Goal: Information Seeking & Learning: Compare options

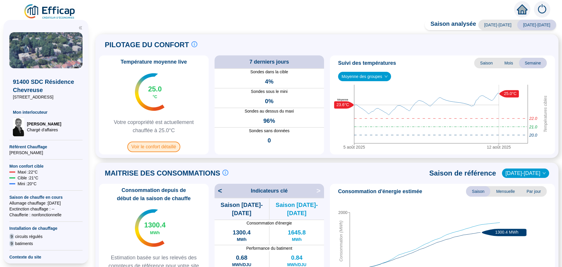
click at [165, 148] on span "Voir le confort détaillé" at bounding box center [153, 146] width 53 height 11
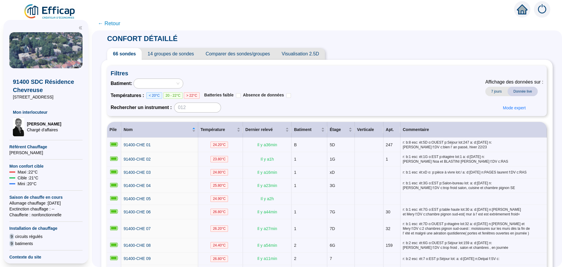
click at [114, 22] on span "← Retour" at bounding box center [109, 23] width 23 height 8
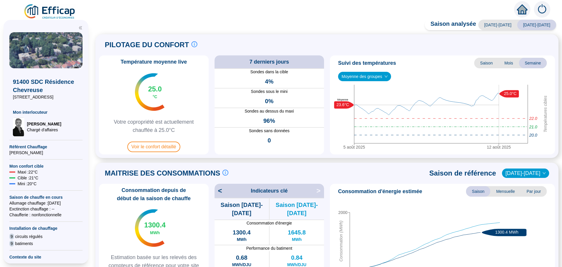
click at [510, 25] on span "[DATE]-[DATE]" at bounding box center [498, 25] width 39 height 11
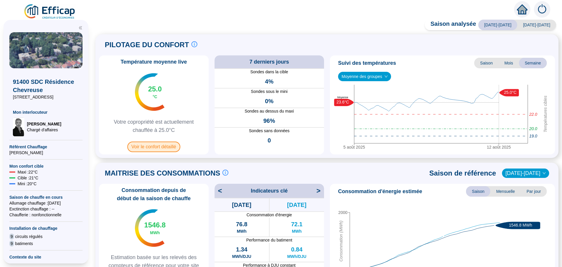
click at [157, 151] on span "Voir le confort détaillé" at bounding box center [153, 146] width 53 height 11
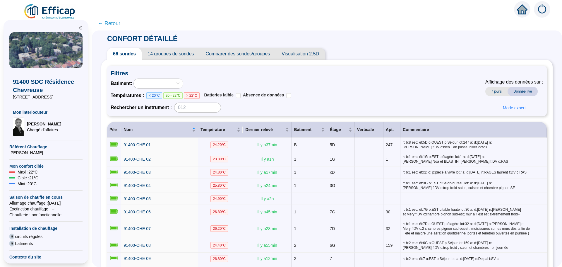
click at [256, 55] on span "Comparer des sondes/groupes" at bounding box center [238, 54] width 76 height 12
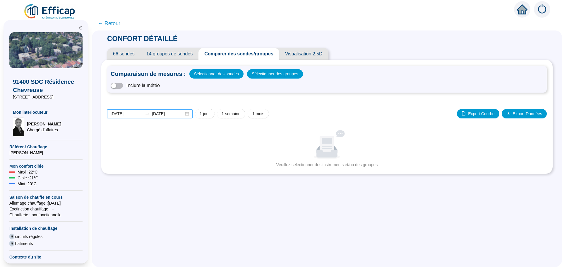
click at [190, 115] on div "[DATE] [DATE]" at bounding box center [150, 113] width 86 height 9
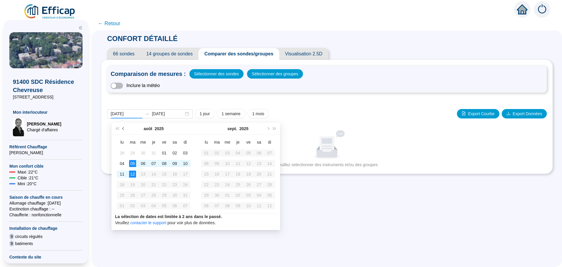
click at [124, 127] on button "Mois précédent (PageUp)" at bounding box center [123, 129] width 6 height 12
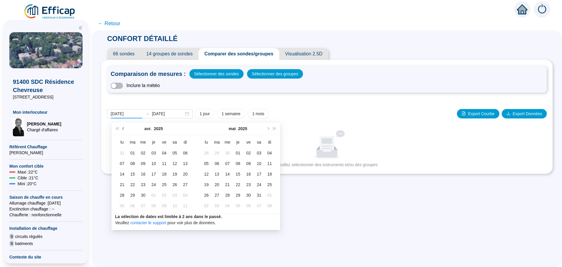
click at [124, 127] on button "Mois précédent (PageUp)" at bounding box center [123, 129] width 6 height 12
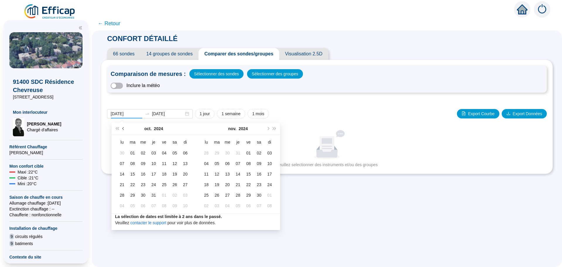
click at [124, 127] on button "Mois précédent (PageUp)" at bounding box center [123, 129] width 6 height 12
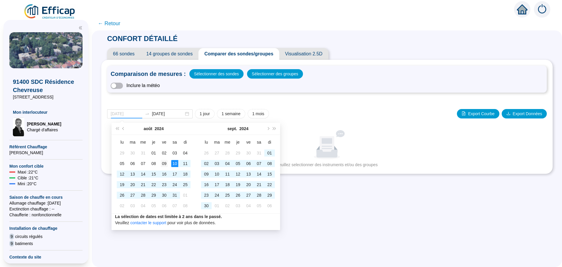
type input "[DATE]"
click at [166, 162] on div "09" at bounding box center [164, 163] width 7 height 7
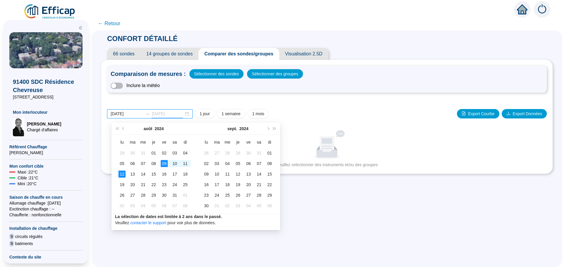
type input "[DATE]"
click at [120, 173] on div "12" at bounding box center [122, 173] width 7 height 7
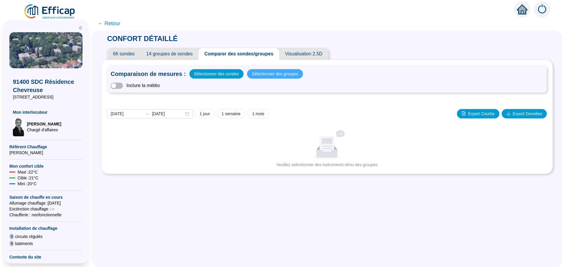
click at [269, 74] on span "Sélectionner des groupes" at bounding box center [275, 74] width 47 height 8
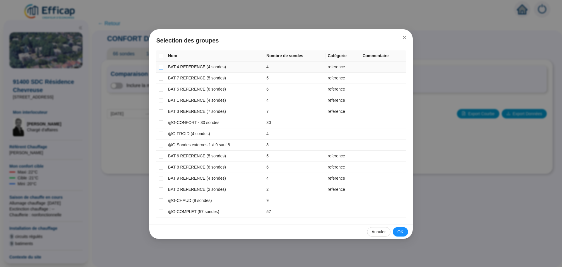
click at [159, 69] on input "checkbox" at bounding box center [161, 67] width 5 height 5
checkbox input "true"
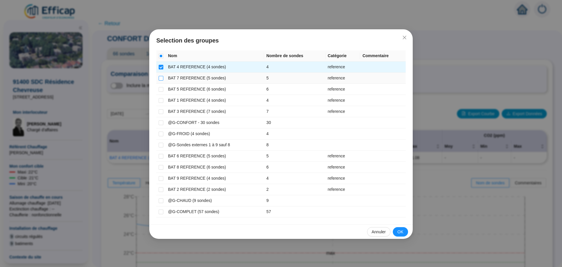
click at [162, 78] on input "checkbox" at bounding box center [161, 78] width 5 height 5
checkbox input "true"
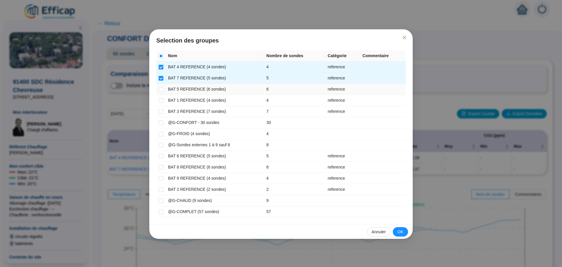
click at [163, 90] on td at bounding box center [160, 89] width 9 height 11
click at [160, 90] on input "checkbox" at bounding box center [161, 89] width 5 height 5
checkbox input "true"
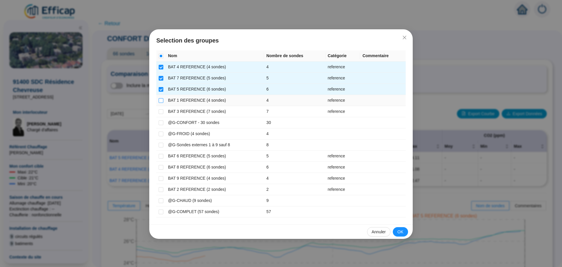
click at [160, 101] on input "checkbox" at bounding box center [161, 100] width 5 height 5
checkbox input "true"
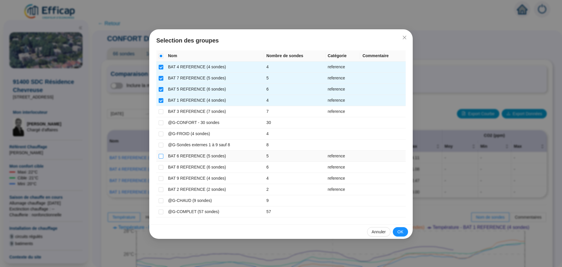
click at [160, 157] on input "checkbox" at bounding box center [161, 156] width 5 height 5
checkbox input "true"
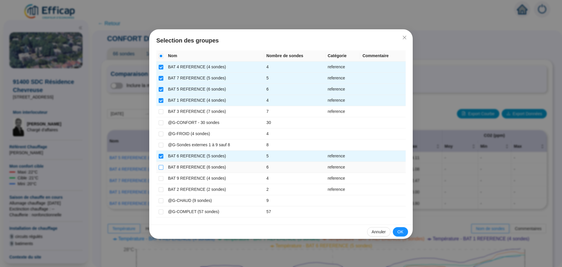
click at [160, 165] on input "checkbox" at bounding box center [161, 167] width 5 height 5
checkbox input "true"
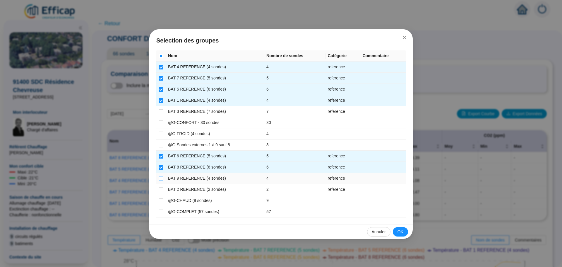
click at [161, 178] on input "checkbox" at bounding box center [161, 178] width 5 height 5
checkbox input "true"
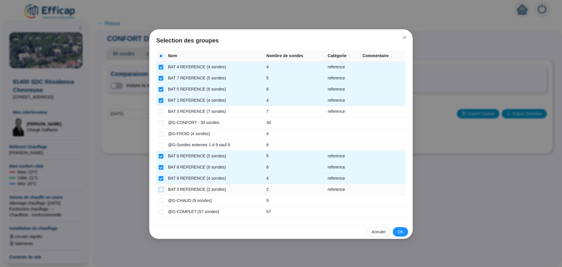
click at [162, 187] on input "checkbox" at bounding box center [161, 189] width 5 height 5
checkbox input "true"
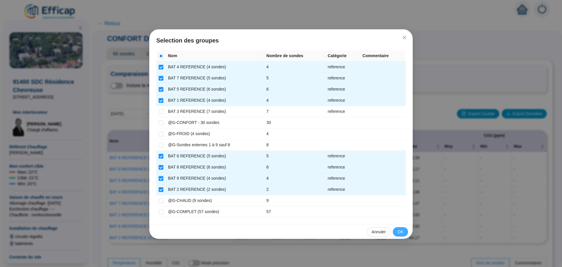
click at [400, 229] on span "OK" at bounding box center [401, 232] width 6 height 6
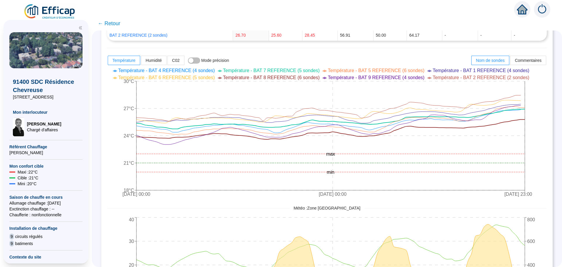
scroll to position [234, 0]
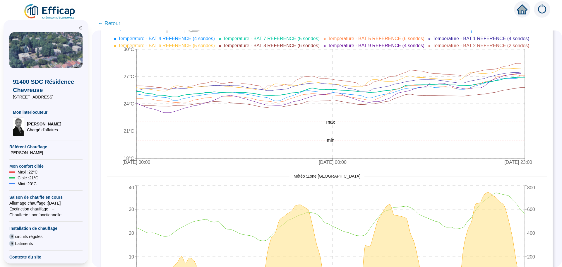
click at [112, 26] on span "← Retour" at bounding box center [109, 23] width 23 height 8
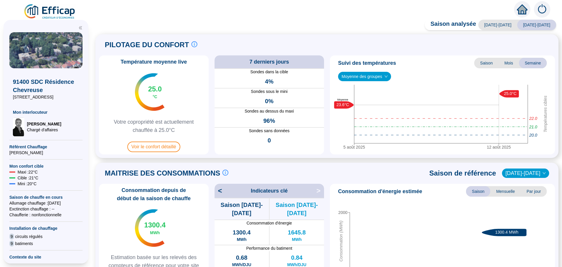
click at [112, 23] on div "Saison analysée [DATE]-[DATE] [DATE]-[DATE] PILOTAGE DU CONFORT Le pilotage du …" at bounding box center [327, 145] width 470 height 244
click at [156, 150] on span "Voir le confort détaillé" at bounding box center [153, 146] width 53 height 11
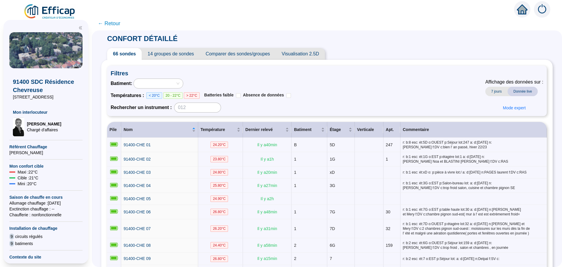
click at [243, 55] on span "Comparer des sondes/groupes" at bounding box center [238, 54] width 76 height 12
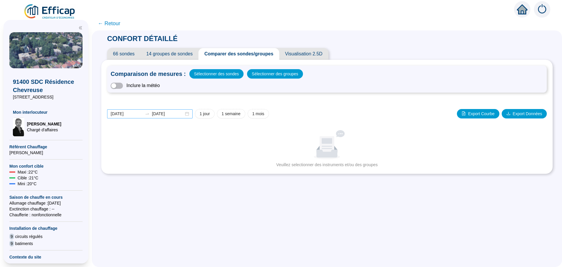
click at [190, 114] on div "[DATE] [DATE]" at bounding box center [150, 113] width 86 height 9
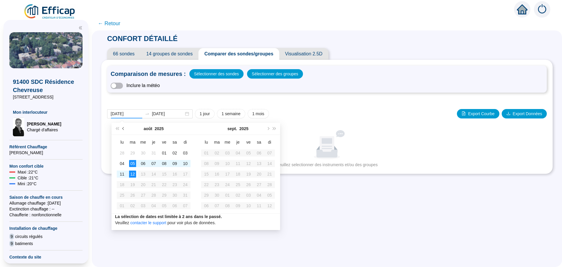
click at [124, 127] on button "Mois précédent (PageUp)" at bounding box center [123, 129] width 6 height 12
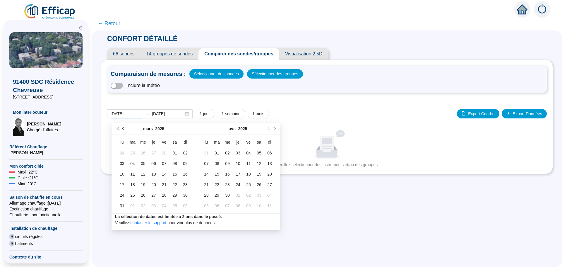
click at [124, 127] on button "Mois précédent (PageUp)" at bounding box center [123, 129] width 6 height 12
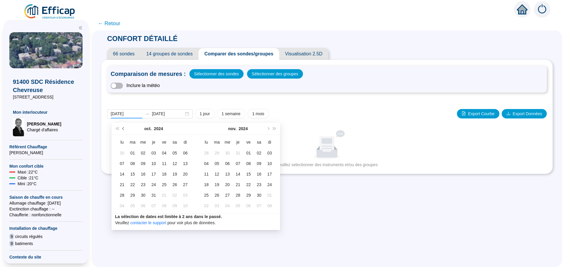
click at [124, 127] on button "Mois précédent (PageUp)" at bounding box center [123, 129] width 6 height 12
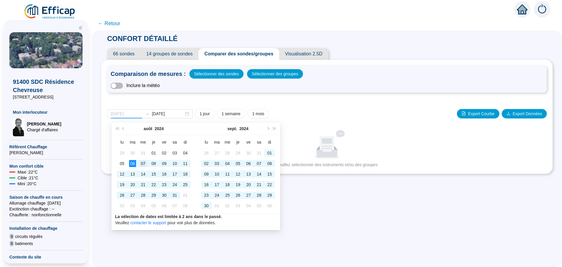
type input "[DATE]"
click at [140, 162] on div "07" at bounding box center [143, 163] width 7 height 7
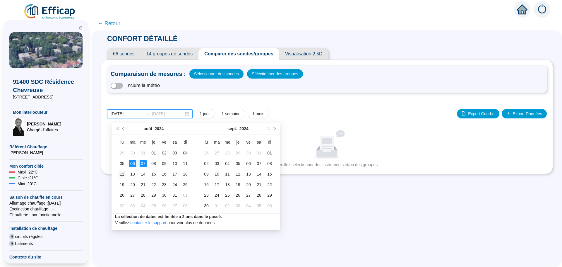
type input "[DATE]"
click at [123, 173] on div "12" at bounding box center [122, 173] width 7 height 7
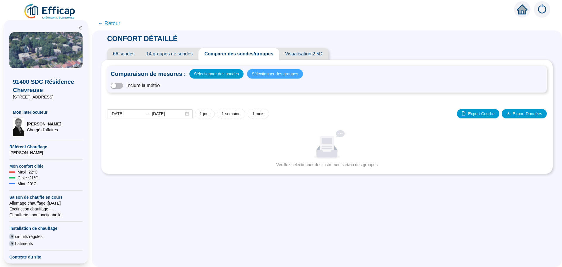
click at [261, 74] on span "Sélectionner des groupes" at bounding box center [275, 74] width 47 height 8
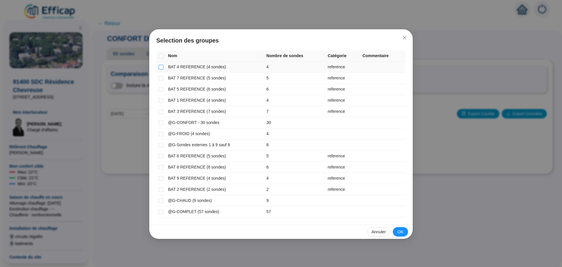
click at [162, 67] on input "checkbox" at bounding box center [161, 67] width 5 height 5
checkbox input "true"
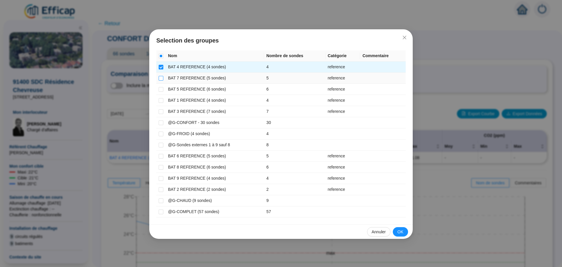
click at [160, 78] on input "checkbox" at bounding box center [161, 78] width 5 height 5
checkbox input "true"
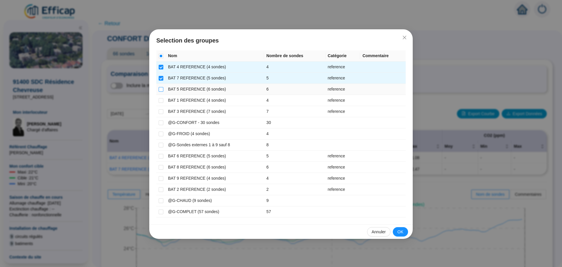
click at [160, 88] on input "checkbox" at bounding box center [161, 89] width 5 height 5
checkbox input "true"
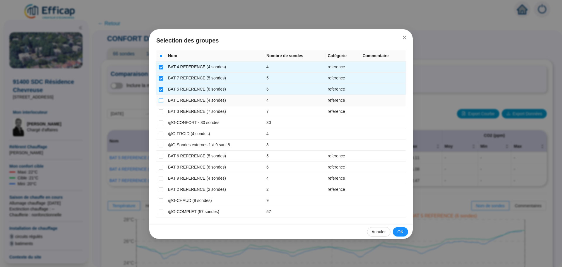
click at [160, 98] on input "checkbox" at bounding box center [161, 100] width 5 height 5
checkbox input "true"
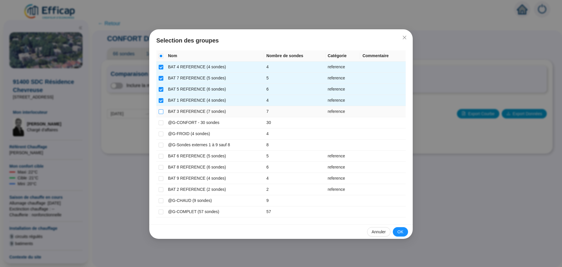
click at [159, 109] on label at bounding box center [161, 111] width 5 height 6
click at [159, 109] on input "checkbox" at bounding box center [161, 111] width 5 height 5
checkbox input "true"
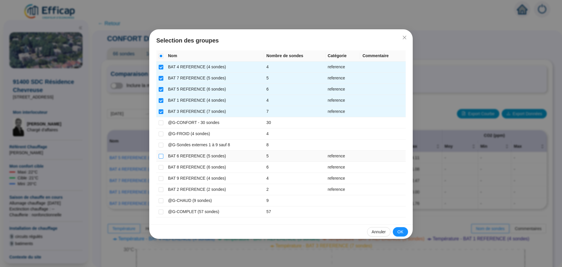
click at [159, 154] on input "checkbox" at bounding box center [161, 156] width 5 height 5
checkbox input "true"
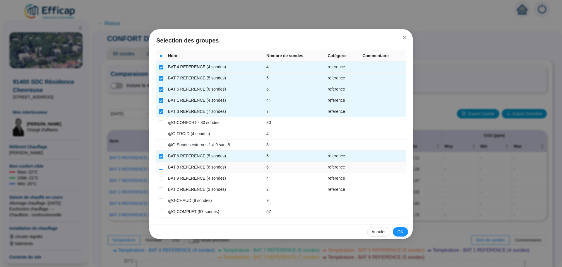
click at [159, 169] on input "checkbox" at bounding box center [161, 167] width 5 height 5
checkbox input "true"
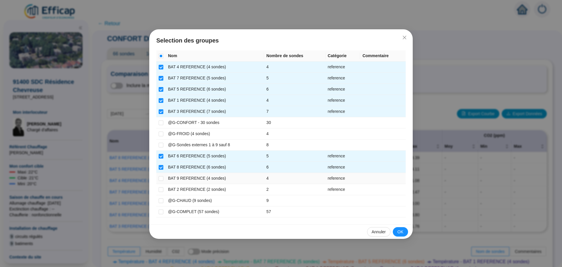
drag, startPoint x: 162, startPoint y: 181, endPoint x: 160, endPoint y: 185, distance: 4.3
click at [161, 181] on label at bounding box center [161, 178] width 5 height 6
click at [161, 181] on input "checkbox" at bounding box center [161, 178] width 5 height 5
checkbox input "true"
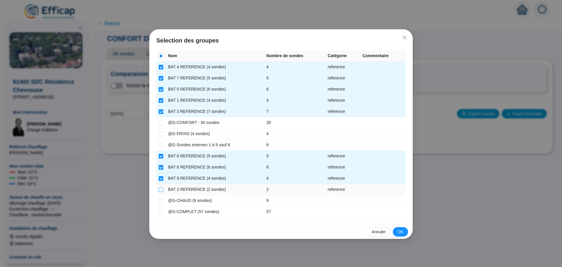
click at [161, 190] on input "checkbox" at bounding box center [161, 189] width 5 height 5
checkbox input "true"
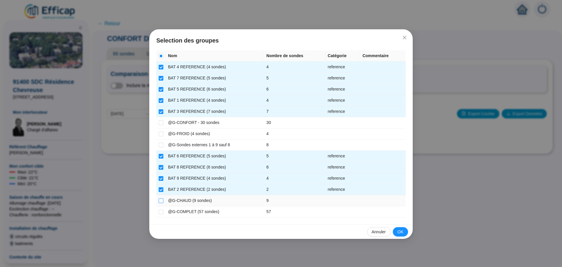
click at [160, 200] on input "checkbox" at bounding box center [161, 200] width 5 height 5
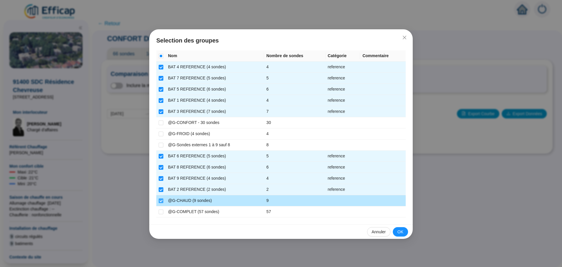
click at [160, 200] on input "checkbox" at bounding box center [161, 200] width 5 height 5
checkbox input "false"
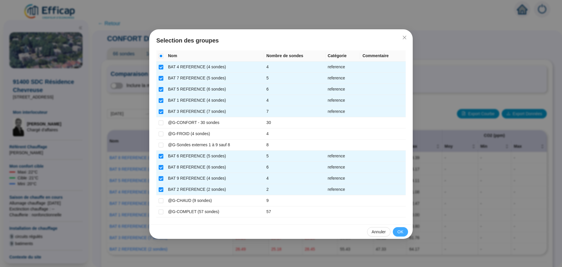
click at [401, 233] on span "OK" at bounding box center [401, 232] width 6 height 6
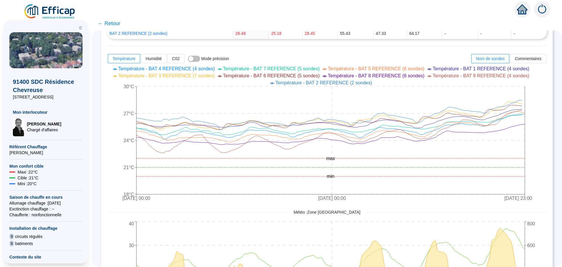
scroll to position [274, 0]
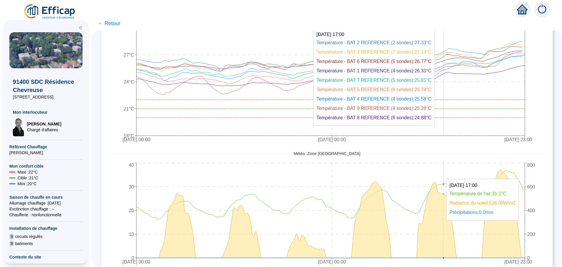
click at [448, 67] on icon "[DATE] 00:00 [DATE] 00:00 [DATE] 23:00 18°C 21°C 24°C 27°C 30°C min max" at bounding box center [322, 75] width 431 height 141
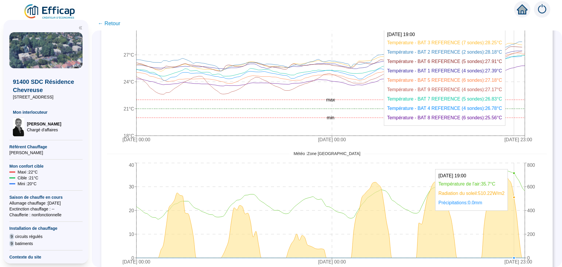
click at [518, 57] on icon "[DATE] 00:00 [DATE] 00:00 [DATE] 23:00 18°C 21°C 24°C 27°C 30°C min max" at bounding box center [322, 75] width 431 height 141
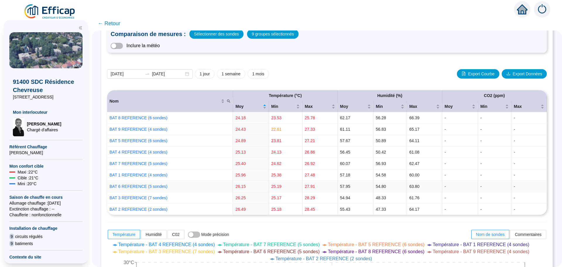
scroll to position [0, 0]
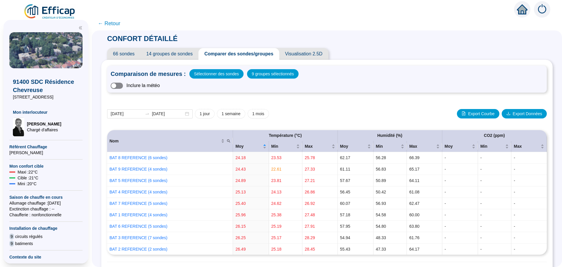
click at [122, 85] on span "button" at bounding box center [117, 86] width 12 height 6
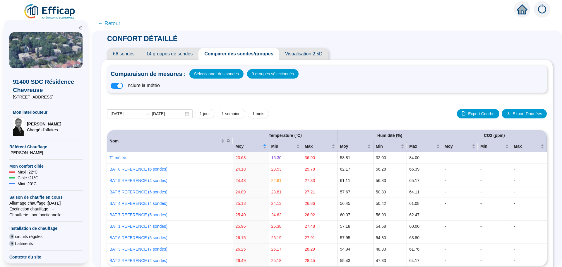
click at [117, 27] on span "← Retour" at bounding box center [109, 23] width 23 height 8
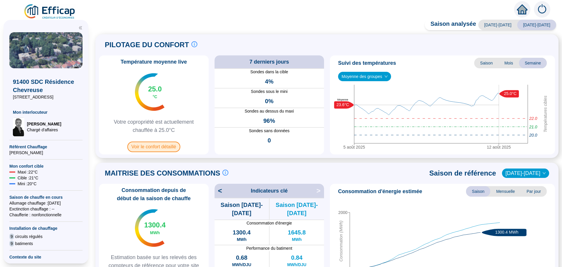
click at [149, 146] on span "Voir le confort détaillé" at bounding box center [153, 146] width 53 height 11
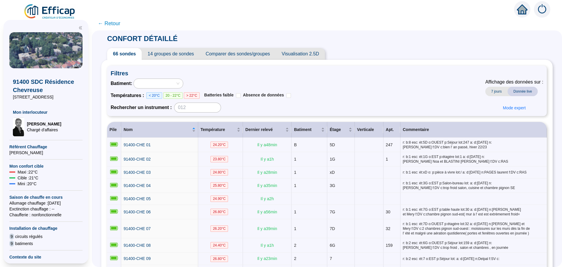
click at [239, 54] on span "Comparer des sondes/groupes" at bounding box center [238, 54] width 76 height 12
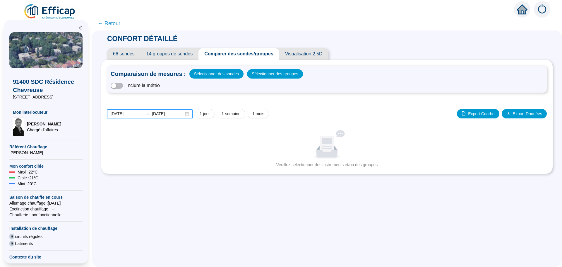
click at [131, 113] on input "[DATE]" at bounding box center [127, 114] width 32 height 6
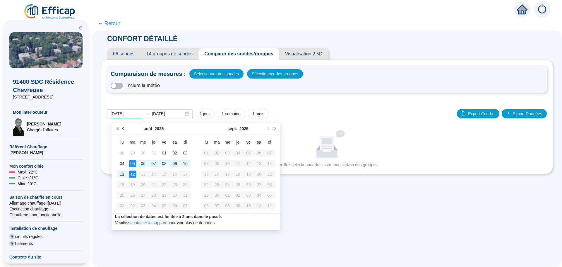
click at [122, 129] on button "Mois précédent (PageUp)" at bounding box center [123, 129] width 6 height 12
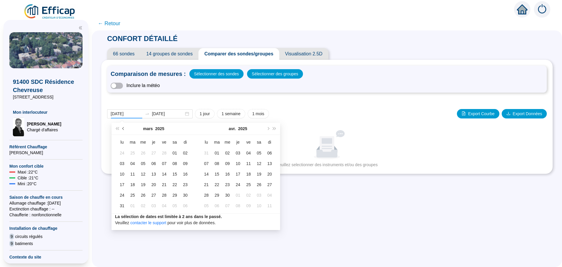
click at [122, 129] on button "Mois précédent (PageUp)" at bounding box center [123, 129] width 6 height 12
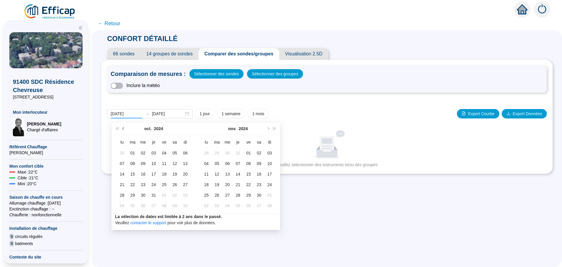
click at [122, 129] on button "Mois précédent (PageUp)" at bounding box center [123, 129] width 6 height 12
type input "[DATE]"
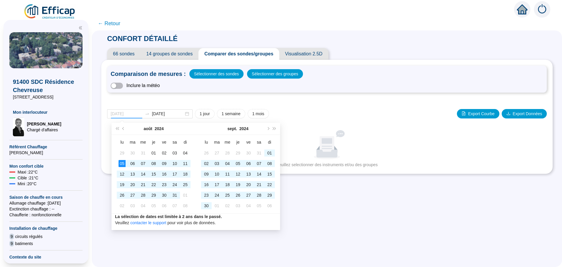
click at [120, 163] on div "05" at bounding box center [122, 163] width 7 height 7
type input "[DATE]"
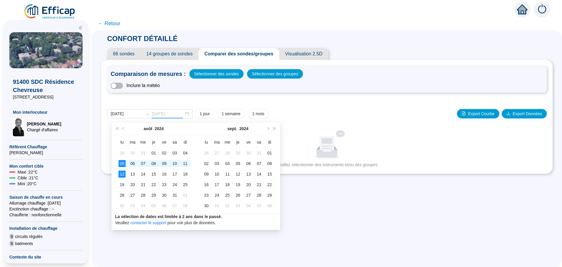
click at [123, 172] on div "12" at bounding box center [122, 173] width 7 height 7
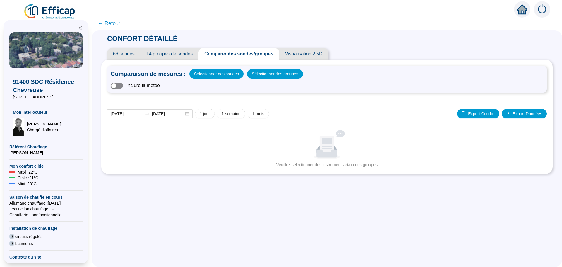
click at [123, 88] on span "button" at bounding box center [117, 86] width 12 height 6
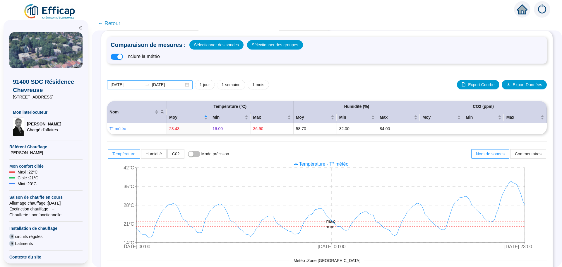
scroll to position [29, 0]
click at [118, 57] on span "button" at bounding box center [117, 56] width 12 height 6
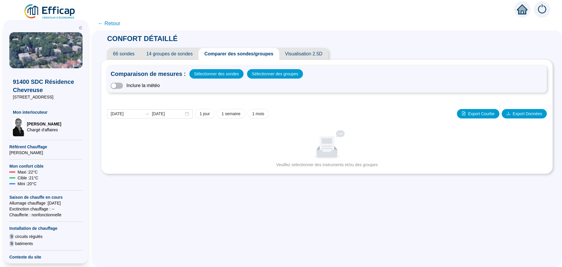
scroll to position [0, 0]
click at [227, 71] on span "Sélectionner des sondes" at bounding box center [216, 74] width 45 height 8
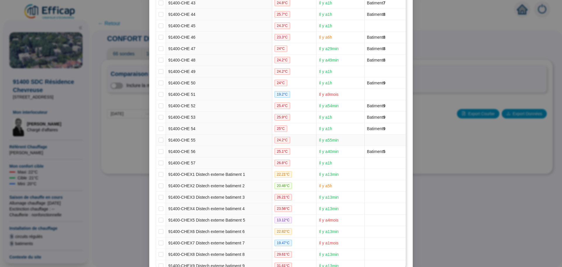
scroll to position [600, 0]
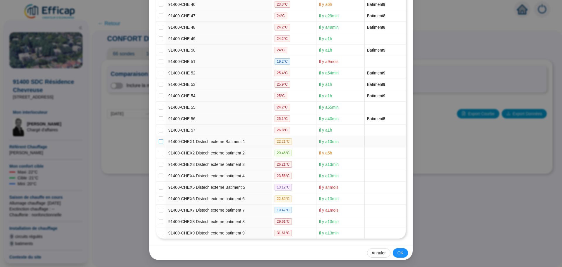
drag, startPoint x: 158, startPoint y: 142, endPoint x: 156, endPoint y: 149, distance: 7.4
click at [159, 142] on input "checkbox" at bounding box center [161, 141] width 5 height 5
checkbox input "true"
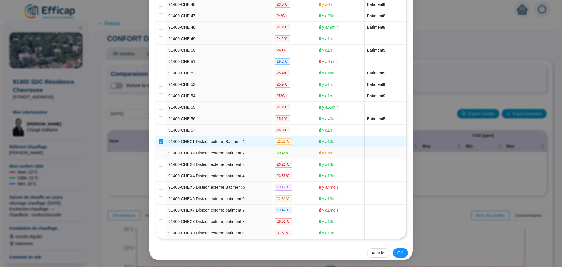
drag, startPoint x: 157, startPoint y: 154, endPoint x: 158, endPoint y: 159, distance: 4.7
click at [159, 154] on input "checkbox" at bounding box center [161, 153] width 5 height 5
checkbox input "true"
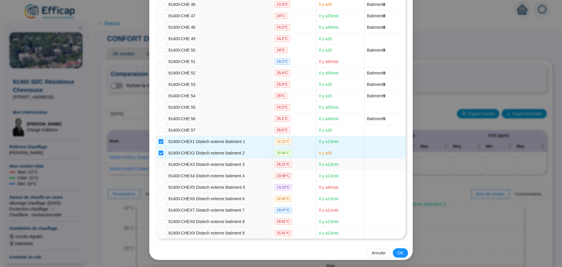
click at [159, 164] on input "checkbox" at bounding box center [161, 164] width 5 height 5
checkbox input "true"
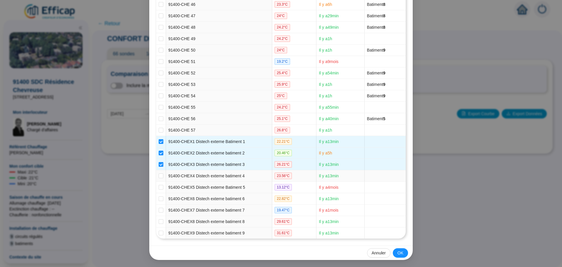
drag, startPoint x: 159, startPoint y: 176, endPoint x: 158, endPoint y: 179, distance: 3.3
click at [159, 176] on input "checkbox" at bounding box center [161, 175] width 5 height 5
checkbox input "true"
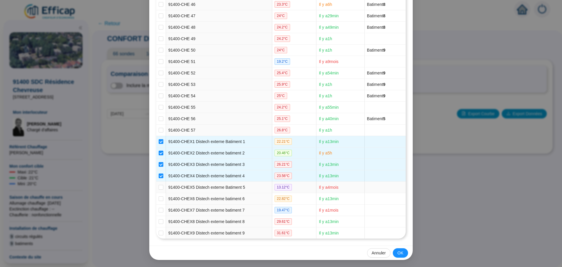
drag, startPoint x: 160, startPoint y: 187, endPoint x: 156, endPoint y: 196, distance: 9.3
click at [160, 188] on input "checkbox" at bounding box center [161, 187] width 5 height 5
checkbox input "true"
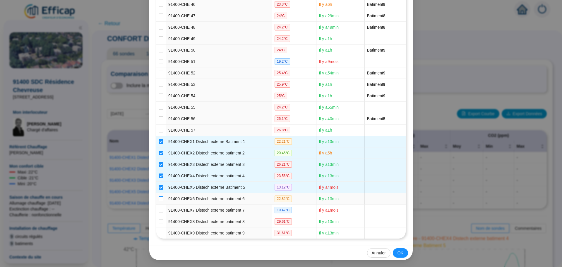
click at [160, 199] on input "checkbox" at bounding box center [161, 198] width 5 height 5
checkbox input "true"
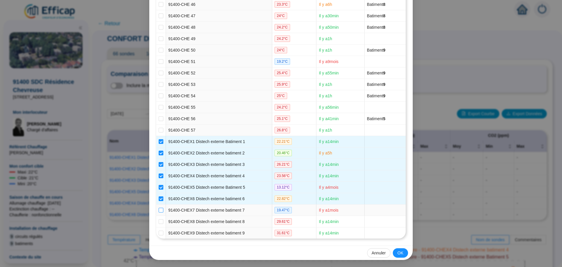
click at [160, 210] on input "checkbox" at bounding box center [161, 210] width 5 height 5
checkbox input "true"
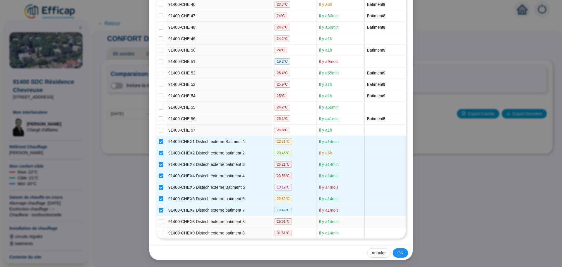
drag, startPoint x: 158, startPoint y: 222, endPoint x: 160, endPoint y: 227, distance: 5.9
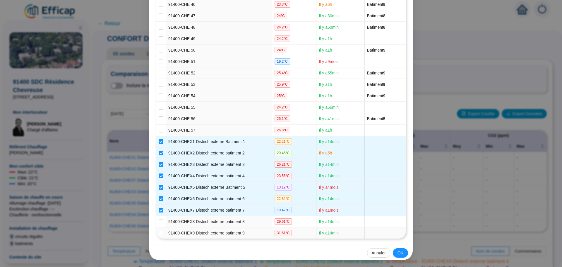
click at [160, 233] on input "checkbox" at bounding box center [161, 232] width 5 height 5
checkbox input "true"
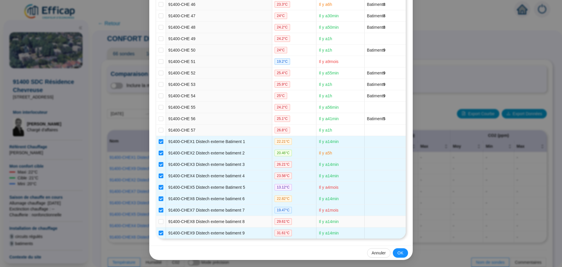
drag, startPoint x: 160, startPoint y: 221, endPoint x: 164, endPoint y: 222, distance: 4.6
click at [160, 221] on input "checkbox" at bounding box center [161, 221] width 5 height 5
checkbox input "true"
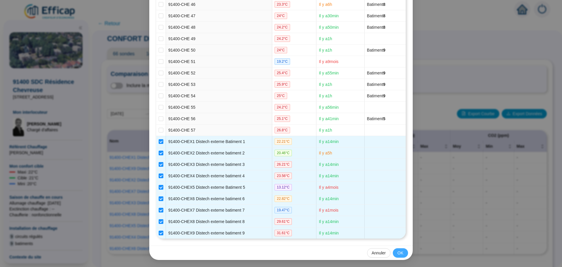
click at [399, 253] on span "OK" at bounding box center [401, 253] width 6 height 6
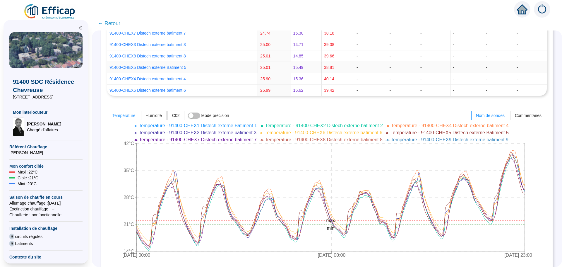
scroll to position [176, 0]
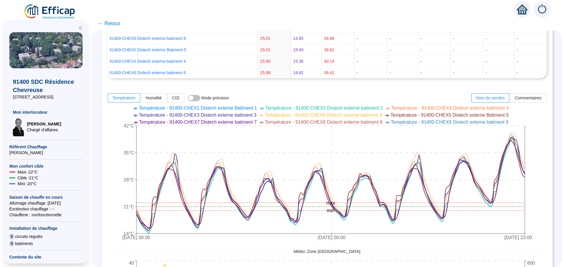
click at [117, 25] on span "← Retour" at bounding box center [109, 23] width 23 height 8
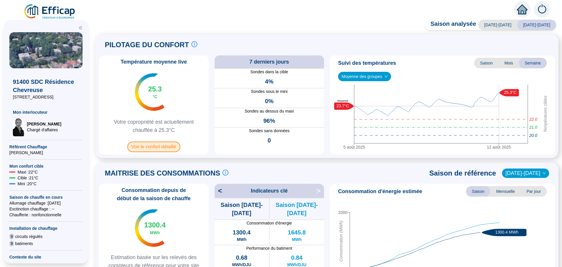
click at [153, 145] on span "Voir le confort détaillé" at bounding box center [153, 146] width 53 height 11
